Goal: Information Seeking & Learning: Learn about a topic

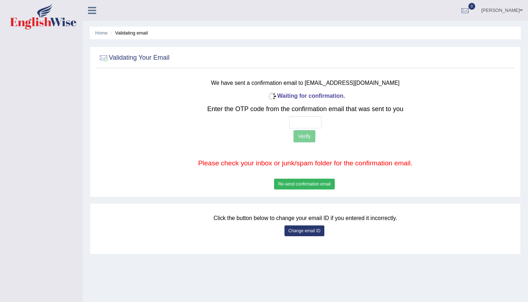
click at [314, 185] on button "Re-send confirmation email" at bounding box center [304, 184] width 60 height 11
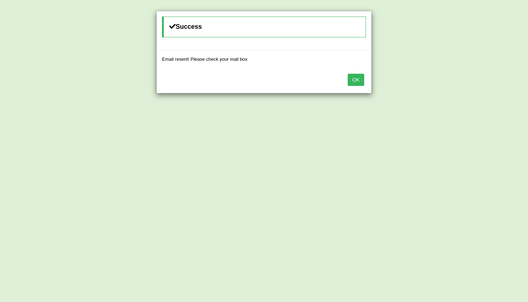
click at [349, 77] on button "OK" at bounding box center [356, 80] width 17 height 12
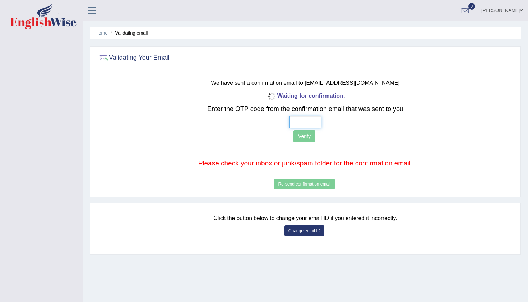
click at [293, 120] on input "text" at bounding box center [305, 122] width 32 height 12
click at [313, 226] on button "Change email ID" at bounding box center [305, 230] width 40 height 11
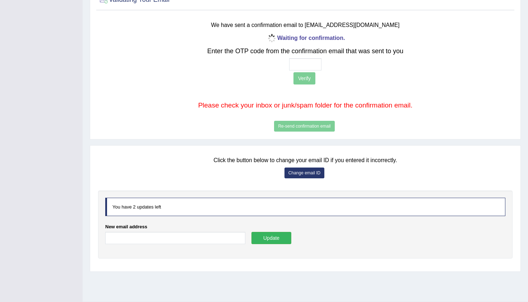
scroll to position [58, 0]
click at [145, 229] on div "New email address" at bounding box center [175, 235] width 140 height 24
click at [135, 238] on input "New email address" at bounding box center [175, 238] width 140 height 12
type input "iamsanjaiz@gmail.com"
click at [274, 243] on button "Update" at bounding box center [272, 238] width 40 height 12
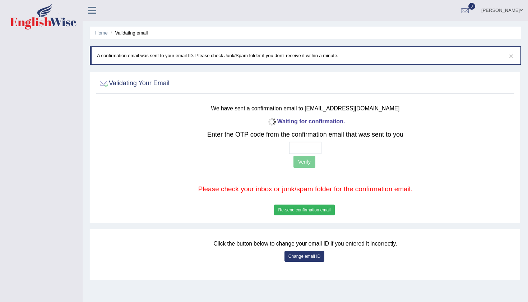
click at [296, 146] on input "text" at bounding box center [305, 148] width 32 height 12
type input "1 0 1 7"
click at [309, 160] on button "Verify" at bounding box center [305, 162] width 22 height 12
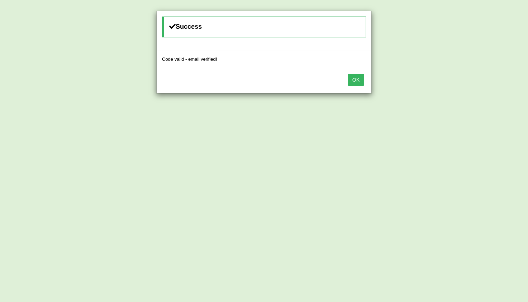
click at [356, 81] on button "OK" at bounding box center [356, 80] width 17 height 12
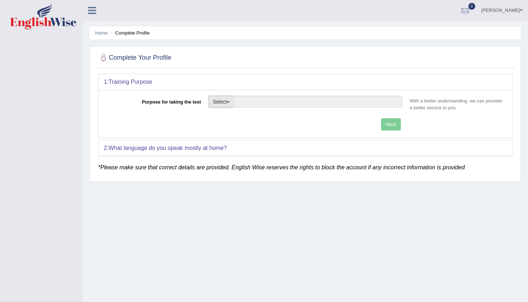
click at [233, 102] on button "Select" at bounding box center [221, 102] width 26 height 12
click at [224, 134] on link "Nursing" at bounding box center [241, 135] width 64 height 9
type input "Nursing"
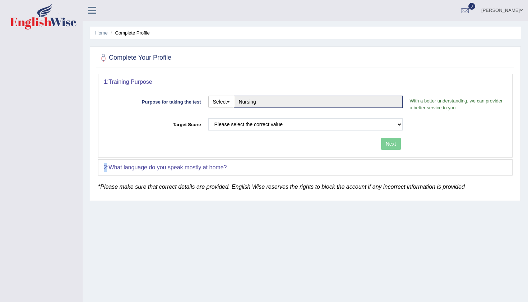
click at [224, 134] on div "Purpose for taking the test Select Student Visa Permanent Residency Nursing Oth…" at bounding box center [305, 123] width 414 height 67
select select "65"
click at [392, 143] on button "Next" at bounding box center [391, 144] width 20 height 12
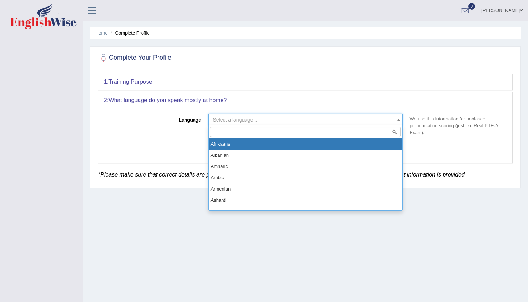
click at [323, 121] on span "Select a language ..." at bounding box center [303, 119] width 181 height 7
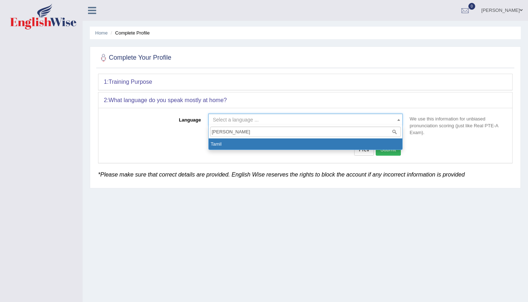
type input "tamil"
select select "Tamil"
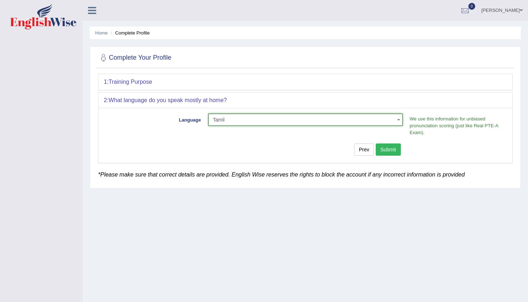
click at [396, 151] on button "Submit" at bounding box center [388, 149] width 25 height 12
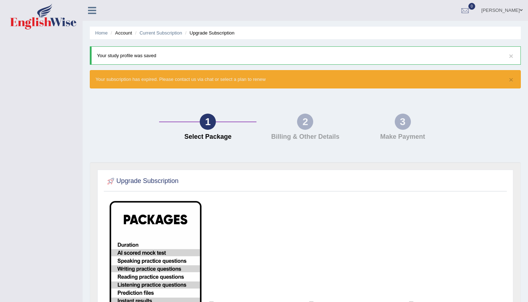
scroll to position [3, 0]
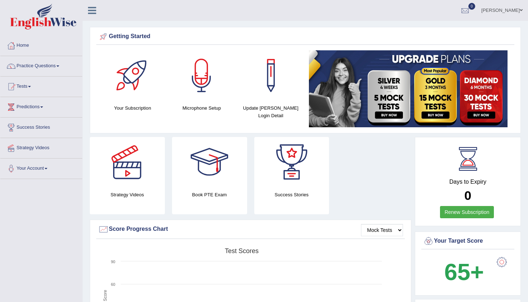
click at [519, 8] on link "Sanjai" at bounding box center [502, 9] width 52 height 19
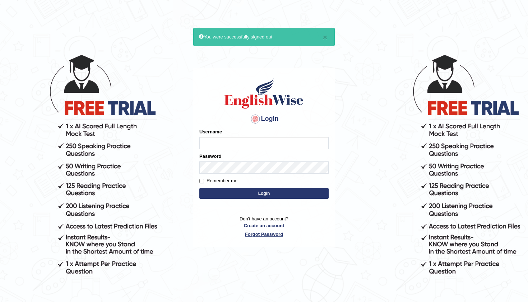
click at [263, 233] on link "Forgot Password" at bounding box center [263, 234] width 129 height 7
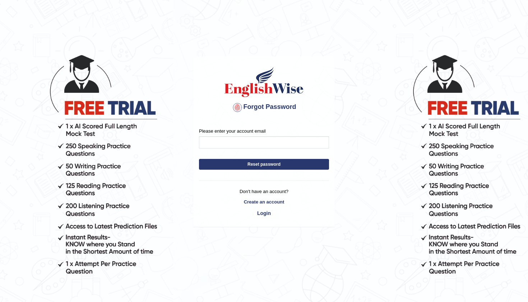
click at [249, 138] on input "Please enter your account email" at bounding box center [264, 142] width 130 height 12
type input "iamsanjaiz@gmail.com"
click at [272, 170] on form "Please enter your account email iamsanjaiz@gmail.com Reset password" at bounding box center [264, 151] width 130 height 46
click at [277, 163] on button "Reset password" at bounding box center [264, 164] width 130 height 11
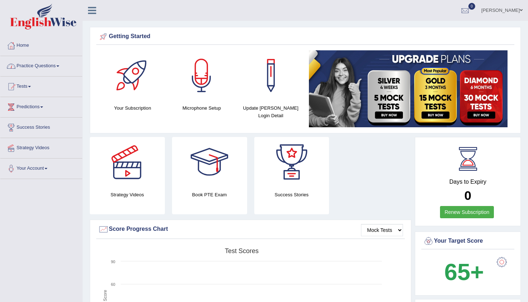
click at [43, 70] on link "Practice Questions" at bounding box center [41, 65] width 82 height 18
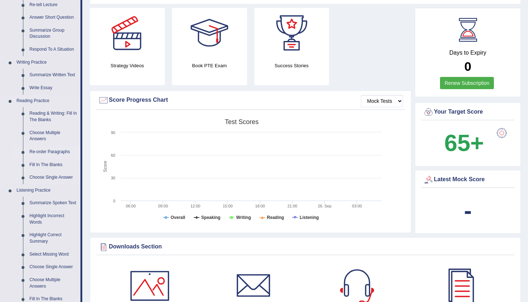
scroll to position [129, 0]
click at [52, 110] on link "Reading & Writing: Fill In The Blanks" at bounding box center [53, 116] width 54 height 19
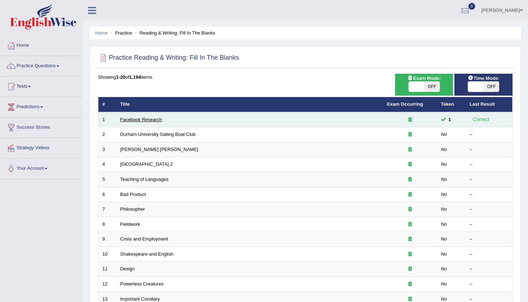
click at [153, 117] on link "Facebook Research" at bounding box center [141, 119] width 42 height 5
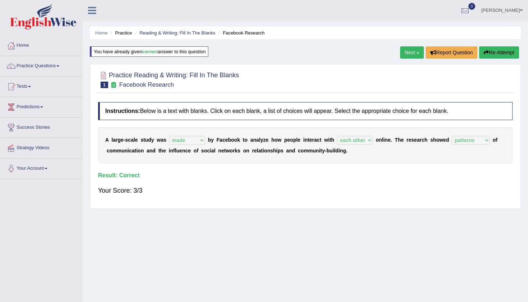
select select "made"
select select "each other"
select select "patterns"
click at [408, 54] on link "Next »" at bounding box center [412, 52] width 24 height 12
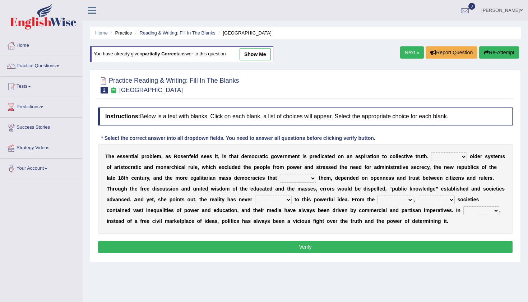
click at [261, 56] on link "show me" at bounding box center [255, 54] width 31 height 12
select select "Unlike"
select select "succeeded"
select select "brought up"
select select "outset"
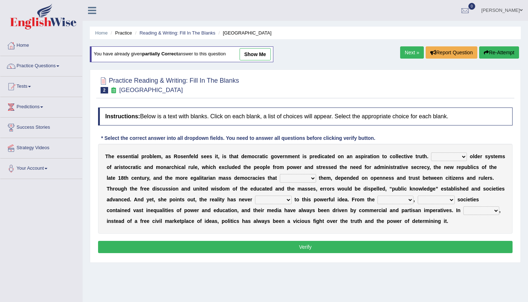
select select "democratic"
select select "practice"
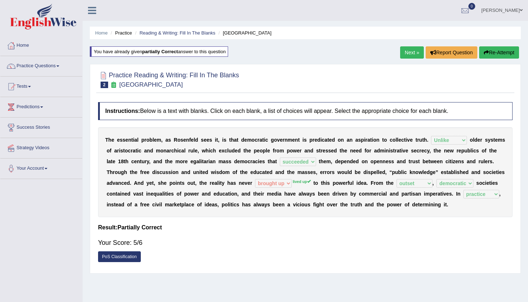
drag, startPoint x: 294, startPoint y: 182, endPoint x: 309, endPoint y: 184, distance: 14.9
click at [309, 186] on div "T h e e s s e n t i a l p r o b l e m , a s R o s e n f e l d s e e s i t , i s…" at bounding box center [305, 172] width 415 height 90
click at [405, 56] on link "Next »" at bounding box center [412, 52] width 24 height 12
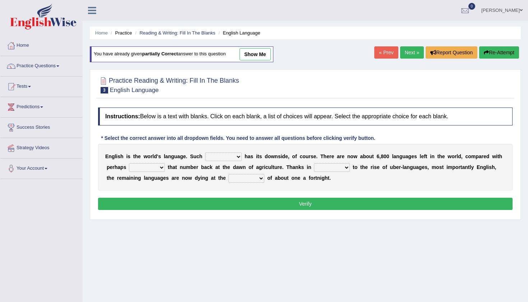
click at [250, 59] on link "show me" at bounding box center [255, 54] width 31 height 12
select select "dominance"
select select "twice"
select select "start"
select select "rate"
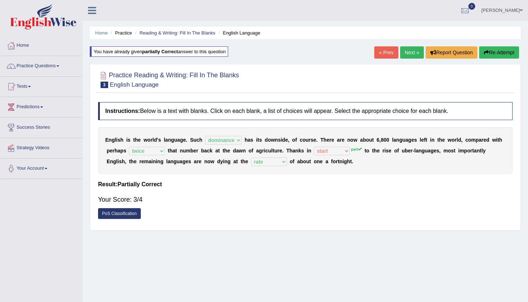
click at [412, 49] on link "Next »" at bounding box center [412, 52] width 24 height 12
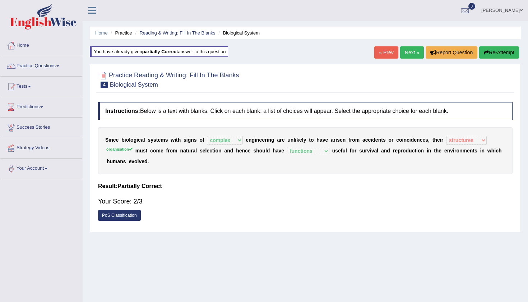
select select "complex"
select select "structures"
select select "functions"
click at [413, 55] on link "Next »" at bounding box center [412, 52] width 24 height 12
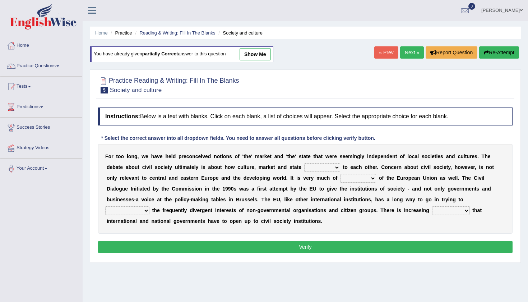
click at [250, 58] on link "show me" at bounding box center [255, 54] width 31 height 12
select select "relate"
select select "interest"
select select "express"
select select "sample"
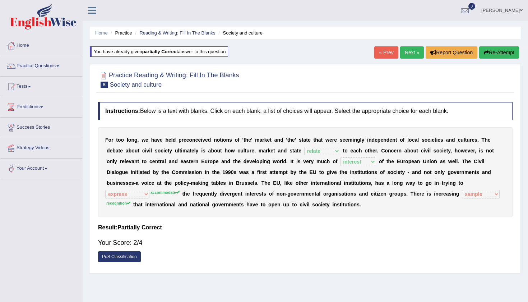
click at [499, 55] on button "Re-Attempt" at bounding box center [499, 52] width 40 height 12
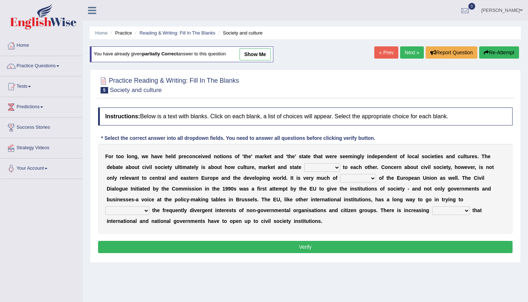
select select "recognition"
click at [54, 68] on link "Practice Questions" at bounding box center [41, 65] width 82 height 18
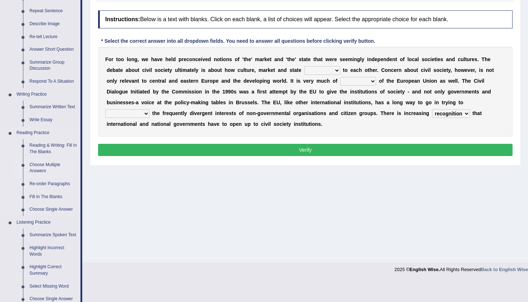
scroll to position [100, 0]
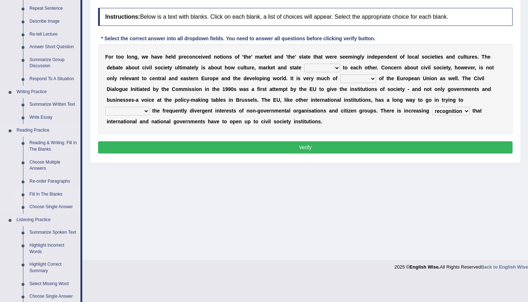
click at [46, 190] on link "Fill In The Blanks" at bounding box center [53, 194] width 54 height 13
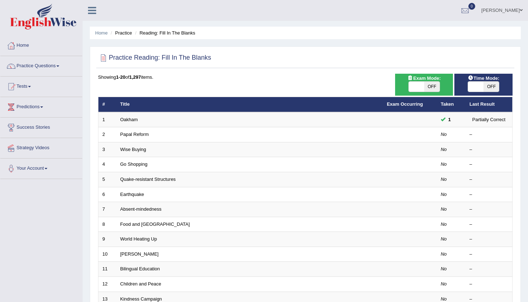
click at [130, 118] on link "Oakham" at bounding box center [129, 119] width 18 height 5
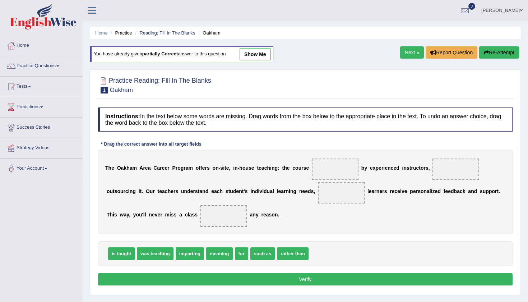
click at [269, 49] on link "show me" at bounding box center [255, 54] width 31 height 12
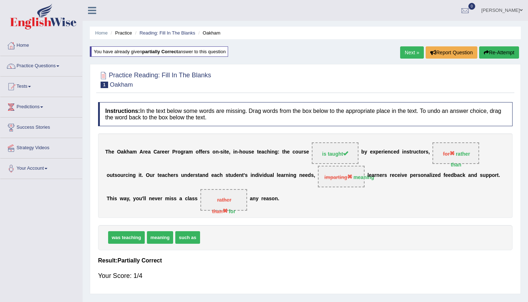
click at [416, 54] on link "Next »" at bounding box center [412, 52] width 24 height 12
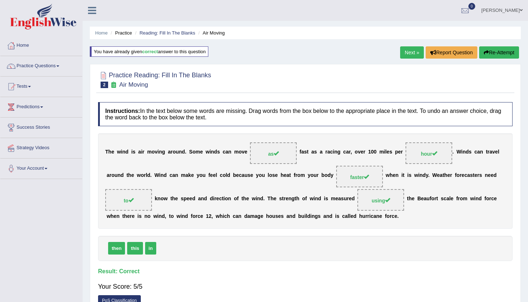
click at [411, 55] on link "Next »" at bounding box center [412, 52] width 24 height 12
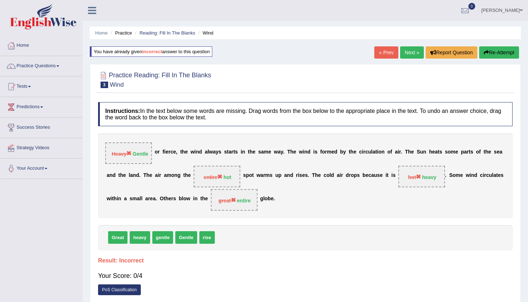
drag, startPoint x: 130, startPoint y: 198, endPoint x: 150, endPoint y: 197, distance: 20.2
click at [150, 197] on div "Heavy Gentle o r f i e r c e , t h e w i n d a l w a y s s t a r t s i n t h e …" at bounding box center [305, 175] width 415 height 84
click at [406, 56] on link "Next »" at bounding box center [412, 52] width 24 height 12
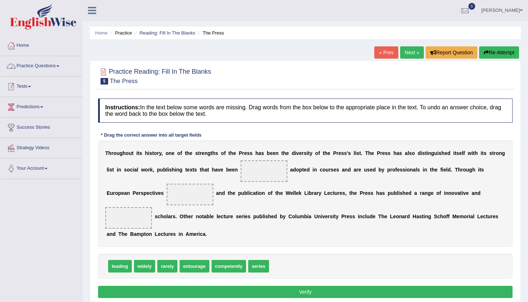
click at [37, 65] on link "Practice Questions" at bounding box center [41, 65] width 82 height 18
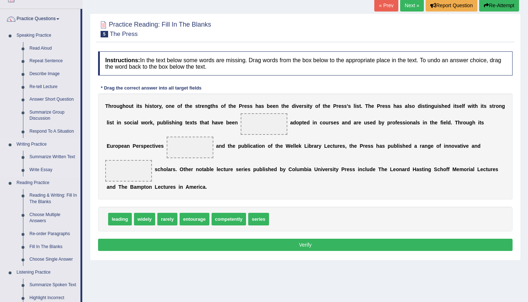
scroll to position [46, 0]
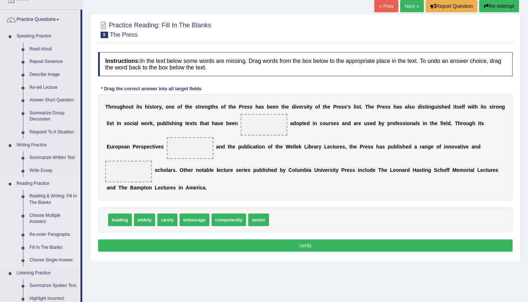
click at [45, 229] on link "Re-order Paragraphs" at bounding box center [53, 234] width 54 height 13
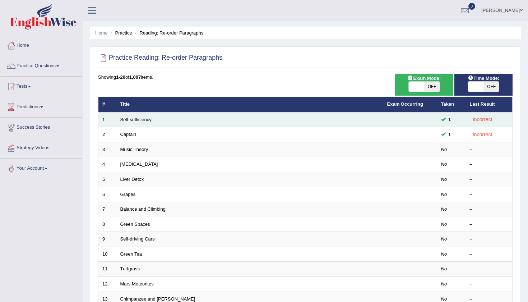
click at [145, 122] on td "Self-sufficiency" at bounding box center [249, 119] width 267 height 15
click at [146, 117] on link "Self-sufficiency" at bounding box center [135, 119] width 31 height 5
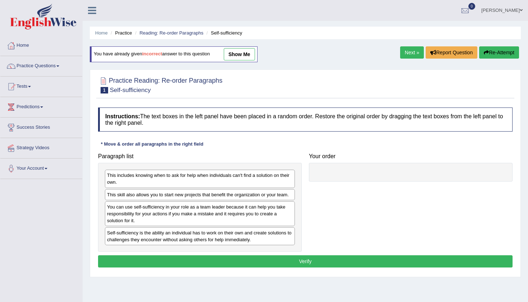
click at [251, 57] on link "show me" at bounding box center [239, 54] width 31 height 12
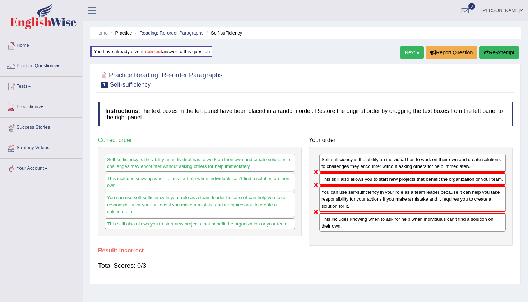
drag, startPoint x: 323, startPoint y: 180, endPoint x: 342, endPoint y: 182, distance: 18.8
click at [342, 182] on div "This skill also allows you to start new projects that benefit the organization …" at bounding box center [412, 179] width 186 height 13
click at [411, 56] on link "Next »" at bounding box center [412, 52] width 24 height 12
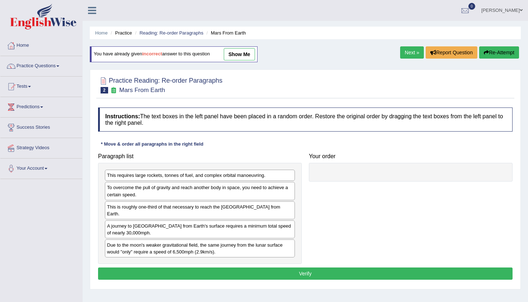
click at [240, 59] on link "show me" at bounding box center [239, 54] width 31 height 12
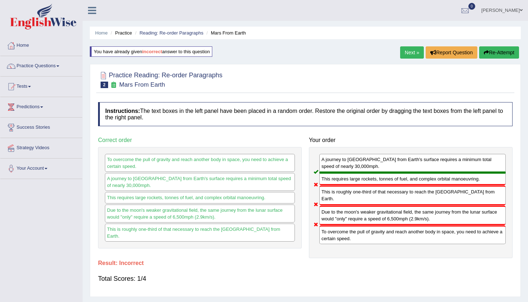
drag, startPoint x: 323, startPoint y: 229, endPoint x: 363, endPoint y: 242, distance: 41.7
click at [363, 243] on div "To overcome the pull of gravity and reach another body in space, you need to ac…" at bounding box center [412, 234] width 186 height 19
click at [404, 54] on link "Next »" at bounding box center [412, 52] width 24 height 12
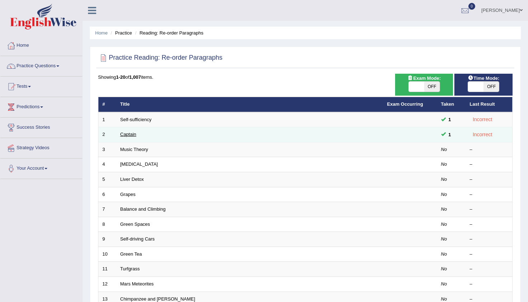
click at [125, 133] on link "Captain" at bounding box center [128, 134] width 16 height 5
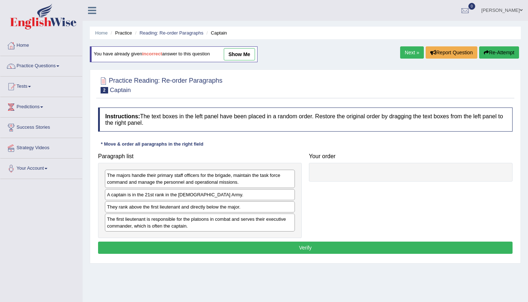
drag, startPoint x: 0, startPoint y: 0, endPoint x: 252, endPoint y: 56, distance: 258.1
click at [252, 56] on link "show me" at bounding box center [239, 54] width 31 height 12
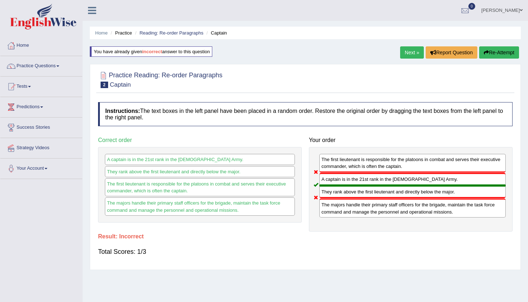
click at [412, 52] on link "Next »" at bounding box center [412, 52] width 24 height 12
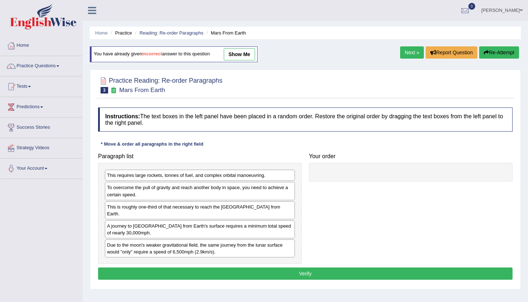
click at [233, 59] on link "show me" at bounding box center [239, 54] width 31 height 12
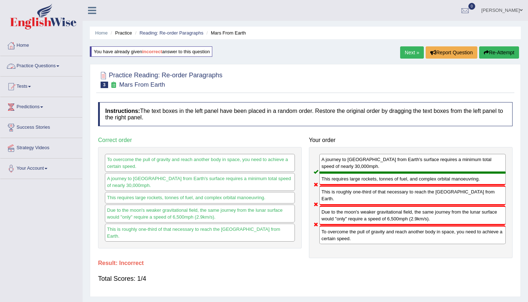
click at [406, 55] on link "Next »" at bounding box center [412, 52] width 24 height 12
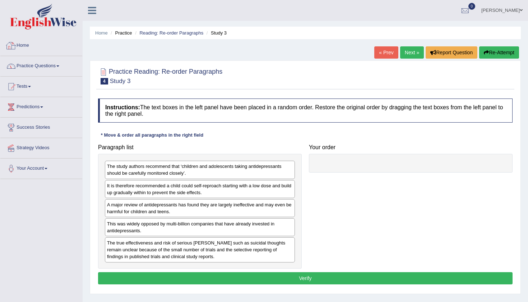
click at [41, 65] on link "Practice Questions" at bounding box center [41, 65] width 82 height 18
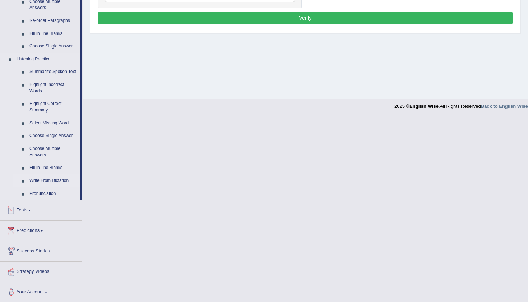
scroll to position [260, 0]
click at [52, 176] on link "Write From Dictation" at bounding box center [53, 181] width 54 height 13
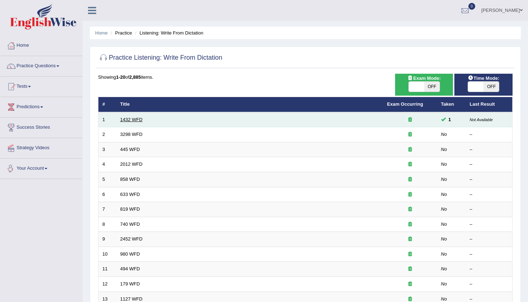
click at [139, 118] on link "1432 WFD" at bounding box center [131, 119] width 22 height 5
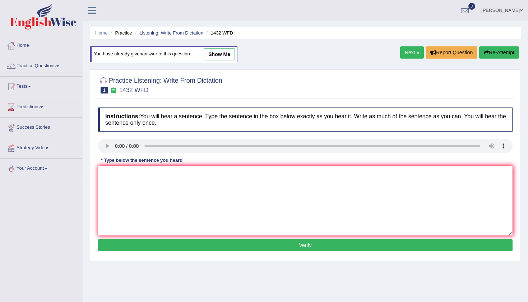
click at [230, 56] on link "show me" at bounding box center [219, 54] width 31 height 12
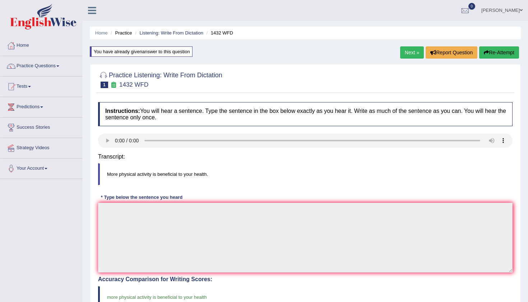
type textarea "More physical activity is beneficial to your health."
click at [410, 55] on link "Next »" at bounding box center [412, 52] width 24 height 12
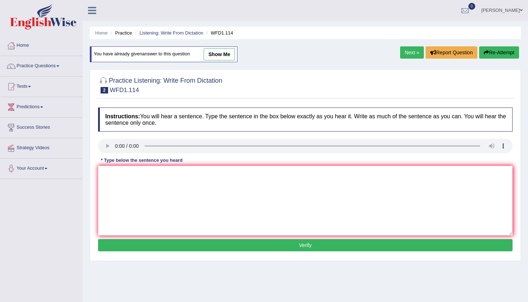
click at [233, 60] on link "show me" at bounding box center [219, 54] width 31 height 12
type textarea "The authors early works are less philosophical and more experimental."
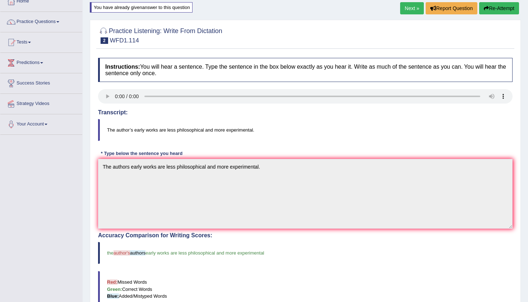
scroll to position [14, 0]
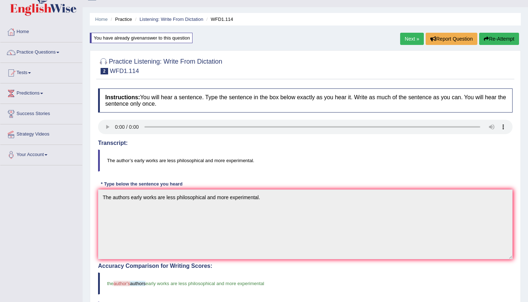
click at [408, 41] on link "Next »" at bounding box center [412, 39] width 24 height 12
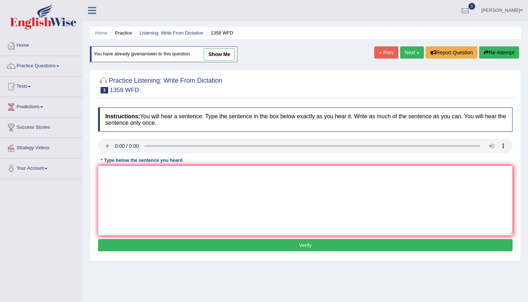
click at [209, 61] on div "You have already given answer to this question show me" at bounding box center [164, 54] width 148 height 16
click at [214, 55] on link "show me" at bounding box center [219, 54] width 31 height 12
type textarea "Communication skills have become very important in recent years."
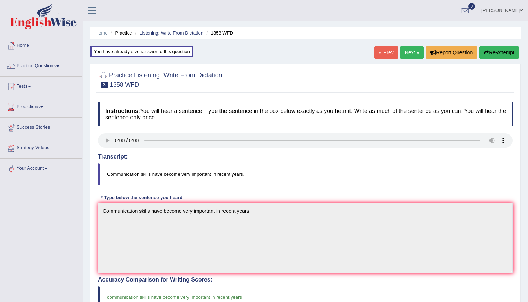
click at [407, 49] on link "Next »" at bounding box center [412, 52] width 24 height 12
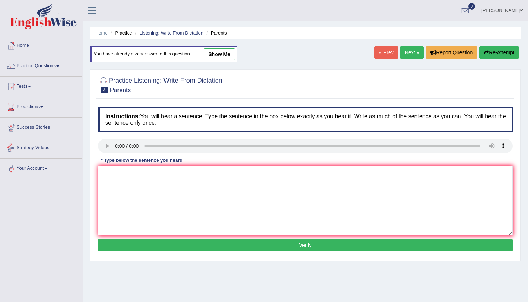
click at [207, 61] on div "You have already given answer to this question show me" at bounding box center [164, 54] width 148 height 16
click at [210, 59] on link "show me" at bounding box center [219, 54] width 31 height 12
type textarea "Parents [DATE] are involved in the education of their children."
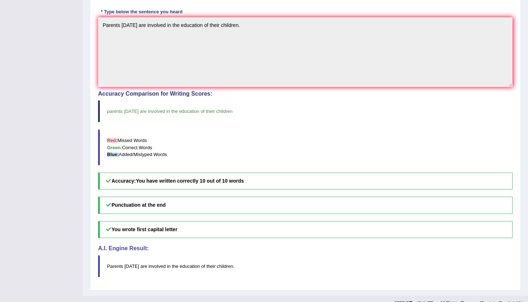
scroll to position [13, 0]
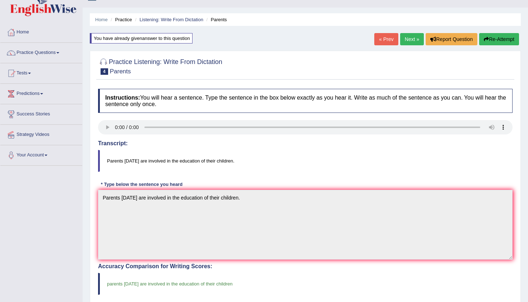
click at [409, 37] on link "Next »" at bounding box center [412, 39] width 24 height 12
